Goal: Navigation & Orientation: Find specific page/section

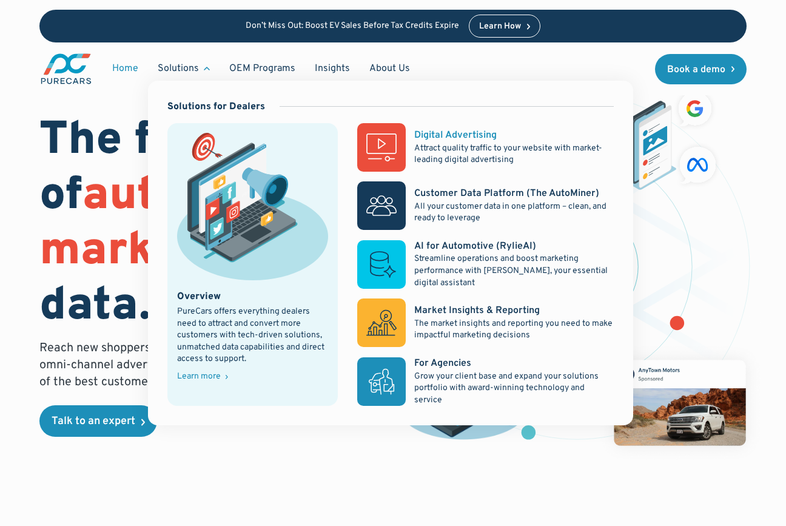
click at [453, 146] on p "Attract quality traffic to your website with market-leading digital advertising" at bounding box center [513, 155] width 199 height 24
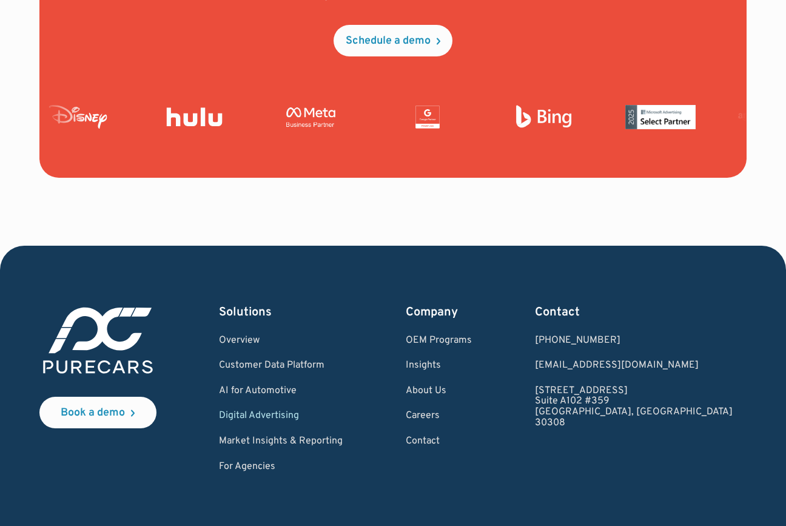
scroll to position [4682, 0]
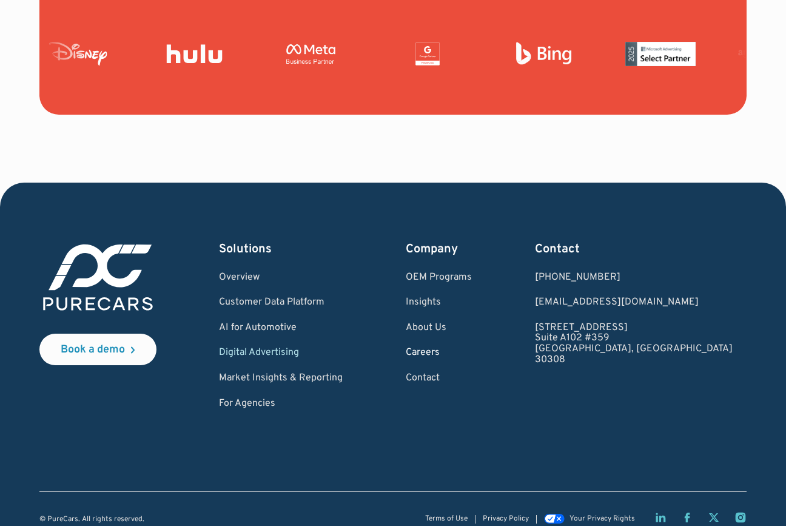
click at [472, 348] on link "Careers" at bounding box center [439, 353] width 66 height 11
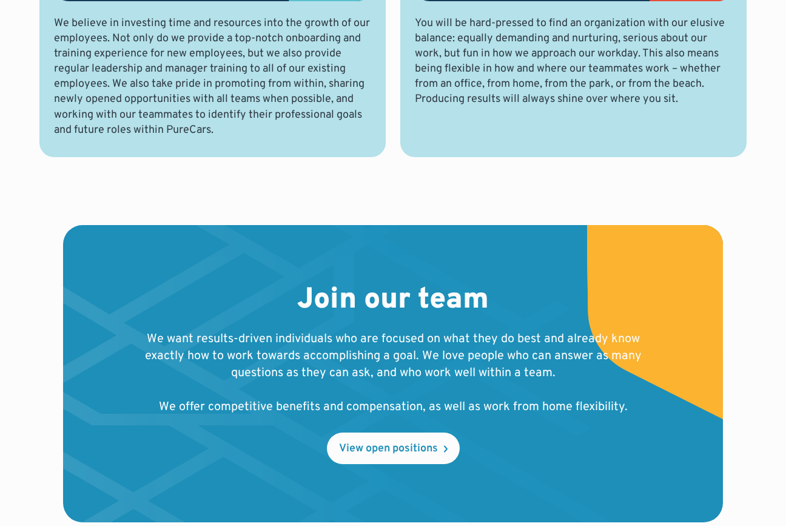
scroll to position [1168, 0]
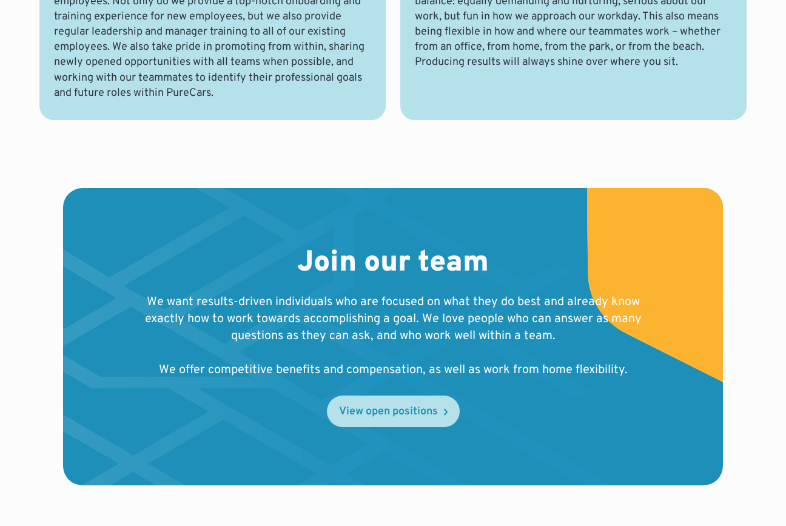
click at [403, 407] on div "View open positions" at bounding box center [388, 412] width 99 height 11
